Goal: Find specific page/section: Find specific page/section

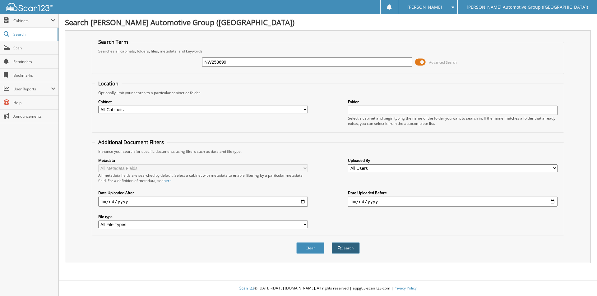
type input "NW253699"
click at [345, 248] on button "Search" at bounding box center [346, 249] width 28 height 12
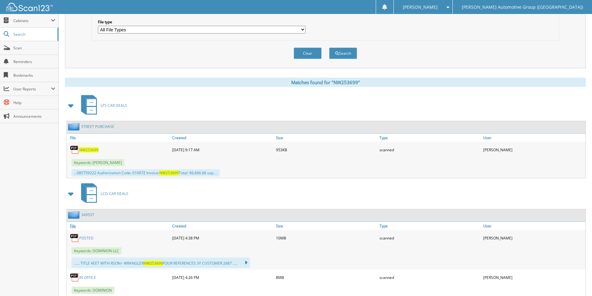
scroll to position [227, 0]
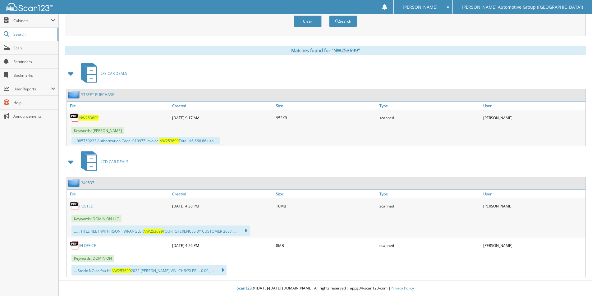
click at [87, 183] on link "349537" at bounding box center [87, 182] width 13 height 5
